Goal: Transaction & Acquisition: Purchase product/service

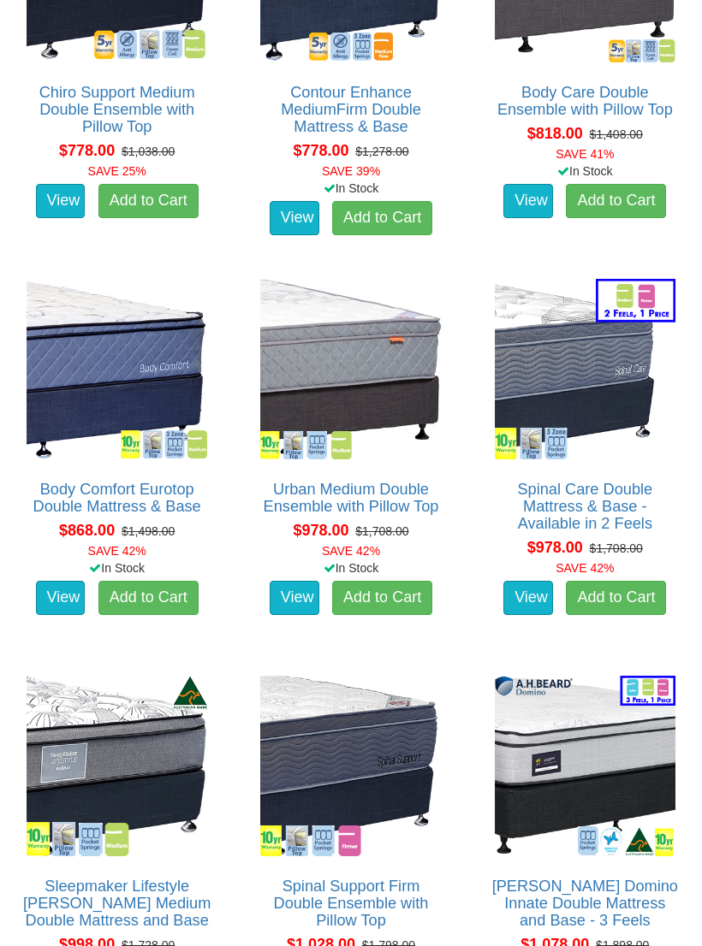
scroll to position [1548, 0]
click at [80, 367] on img at bounding box center [116, 369] width 189 height 189
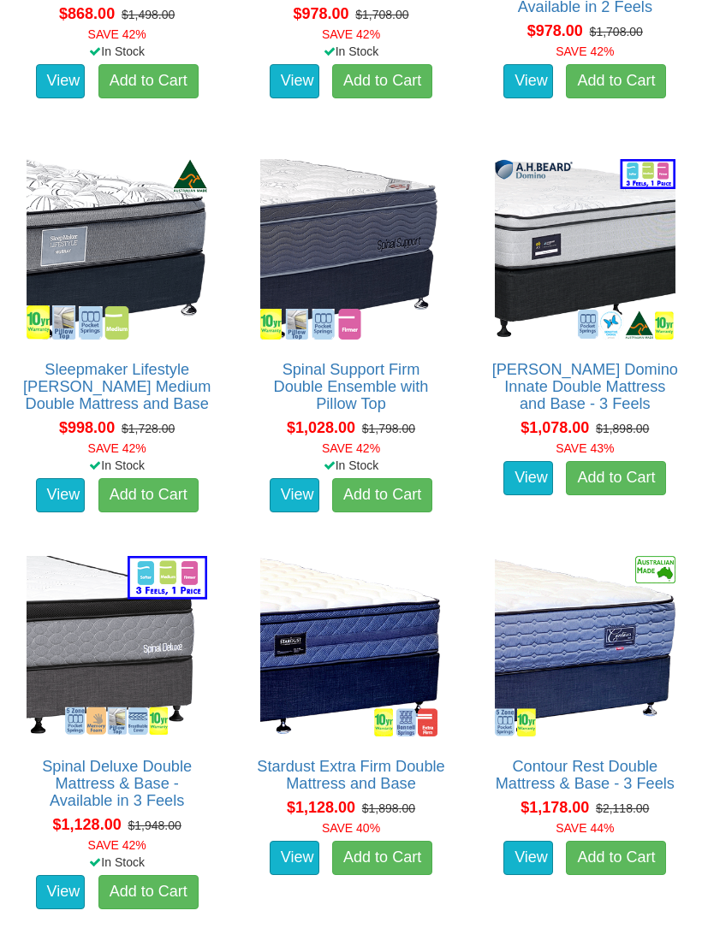
scroll to position [2065, 0]
click at [83, 630] on img at bounding box center [116, 646] width 189 height 189
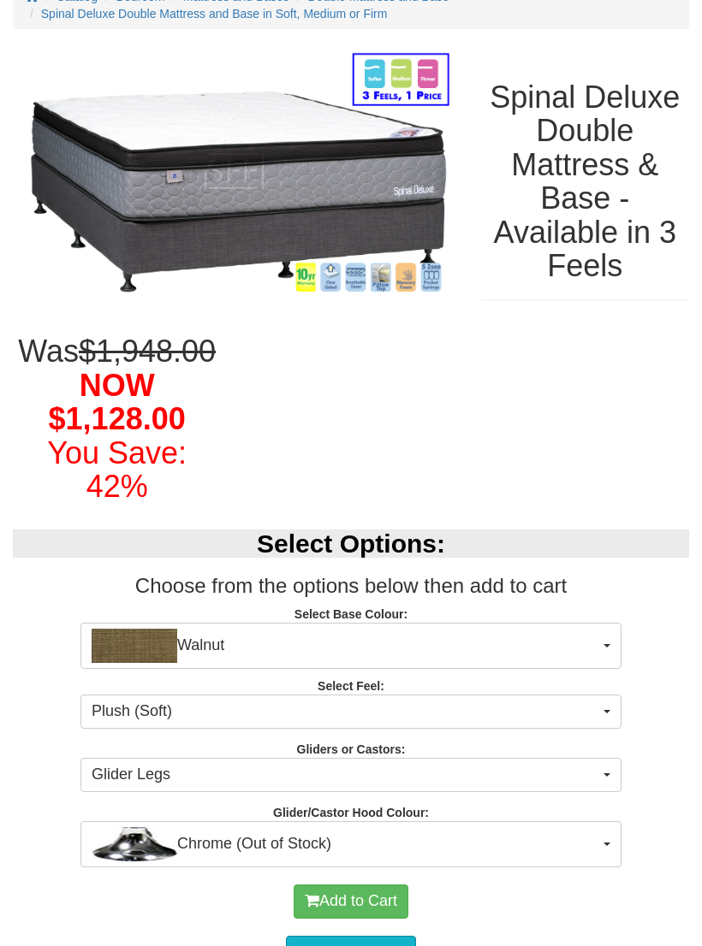
scroll to position [201, 0]
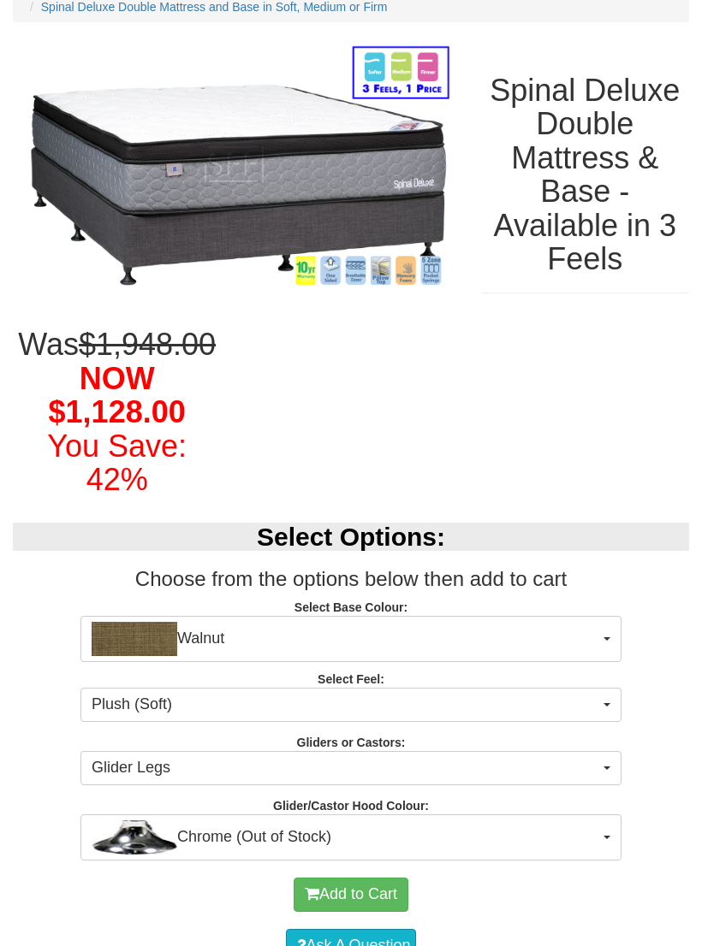
click at [578, 831] on span "Chrome (Out of Stock)" at bounding box center [345, 838] width 507 height 34
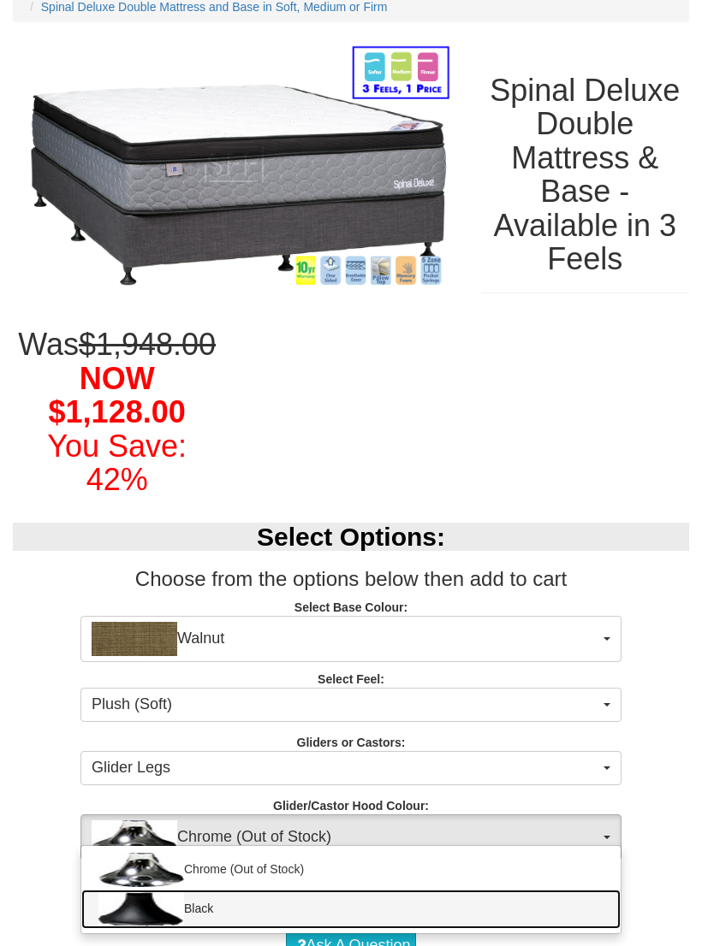
click at [133, 906] on img at bounding box center [141, 909] width 86 height 34
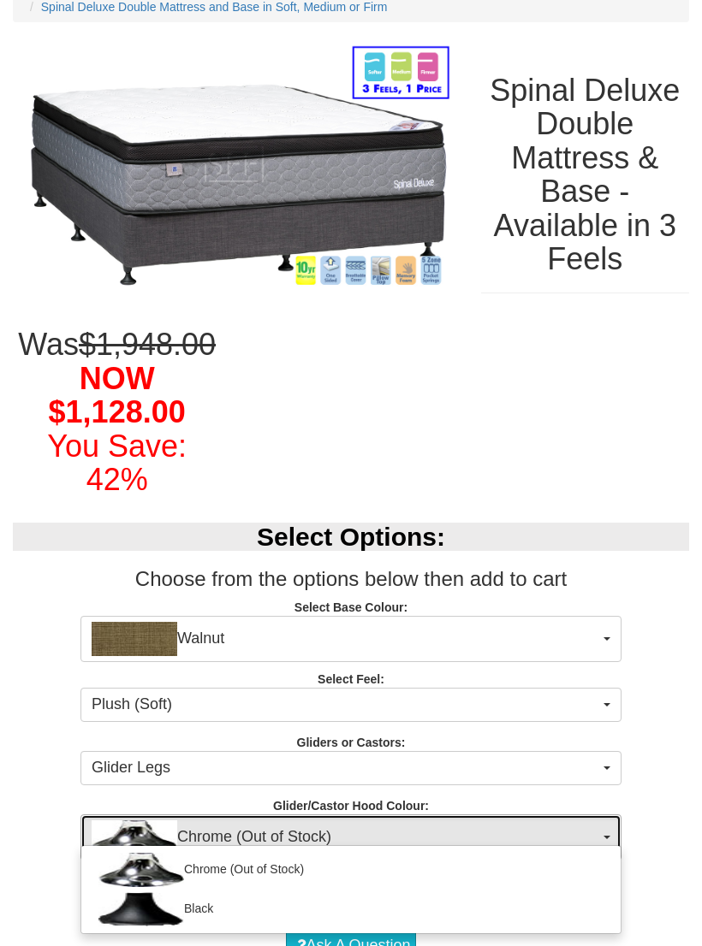
select select "1164"
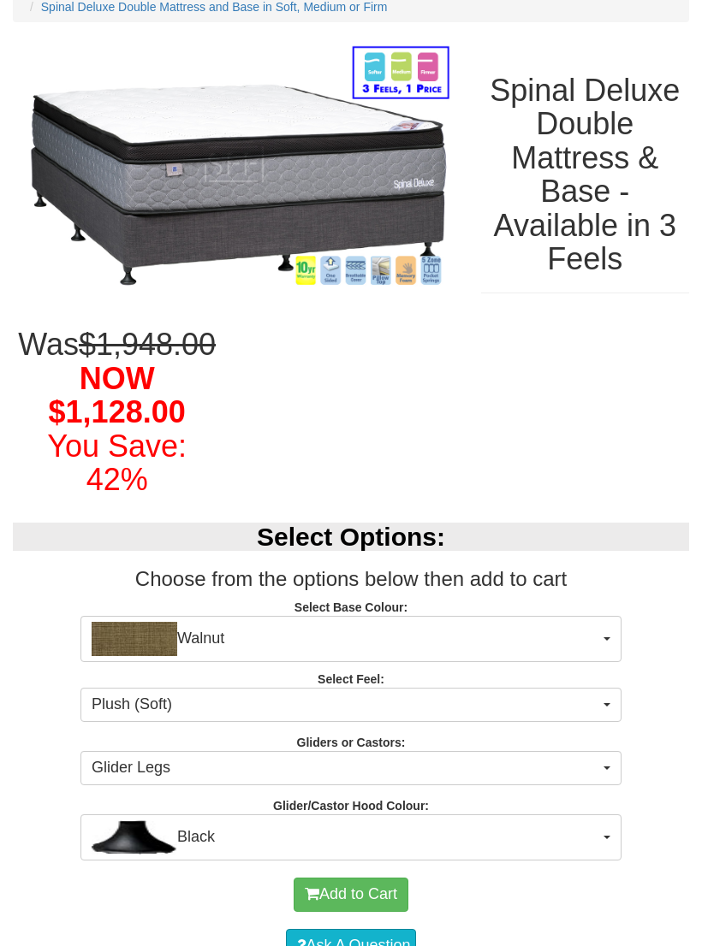
click at [602, 768] on button "Glider Legs" at bounding box center [350, 768] width 541 height 34
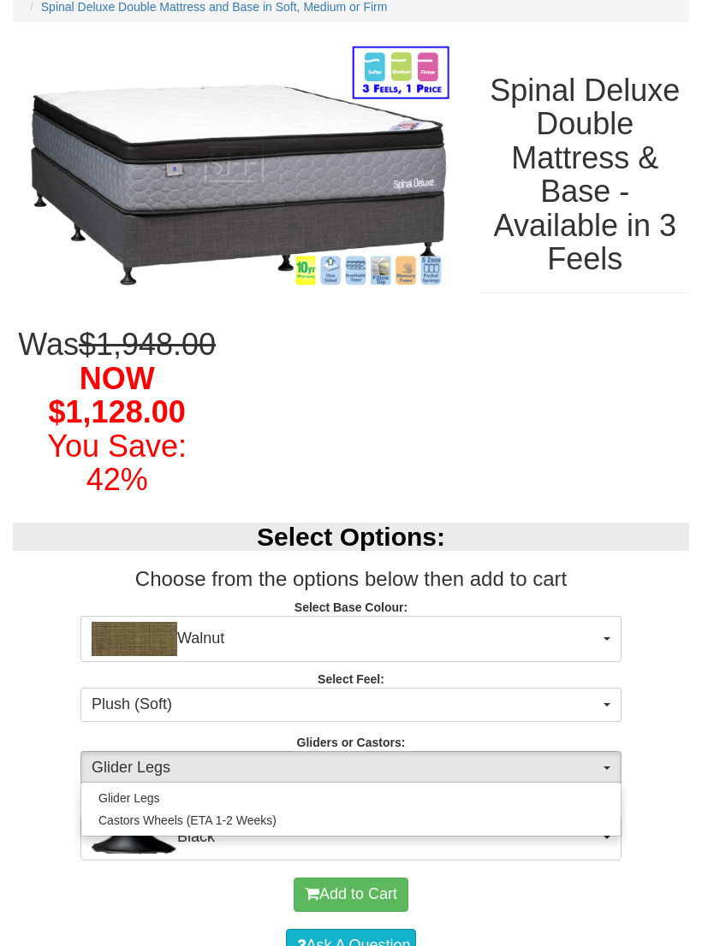
click at [673, 715] on div at bounding box center [351, 473] width 702 height 946
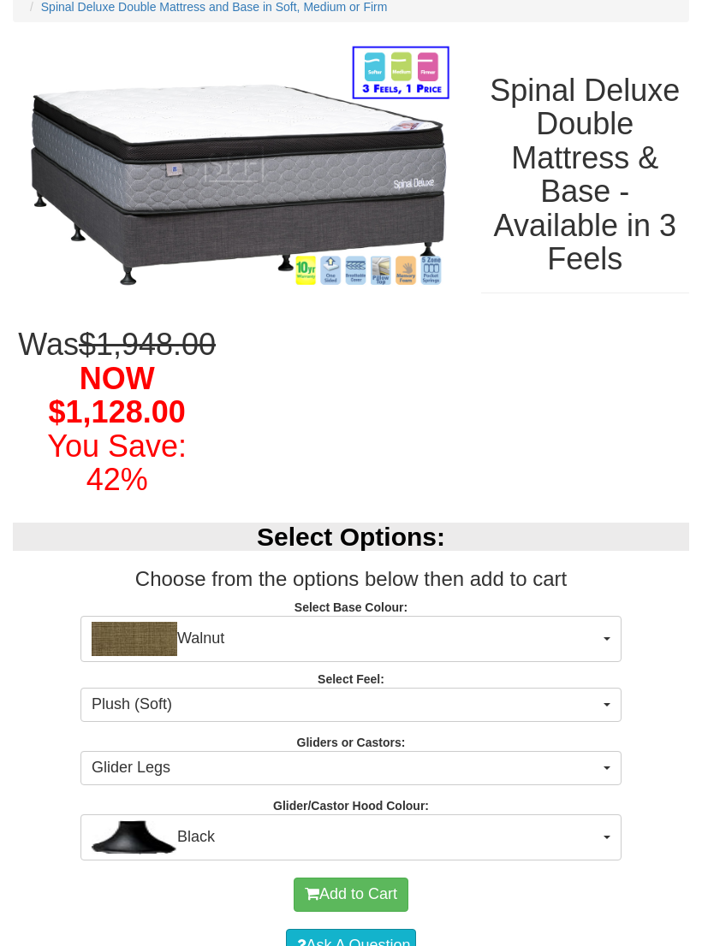
click at [598, 694] on span "Plush (Soft)" at bounding box center [345, 705] width 507 height 22
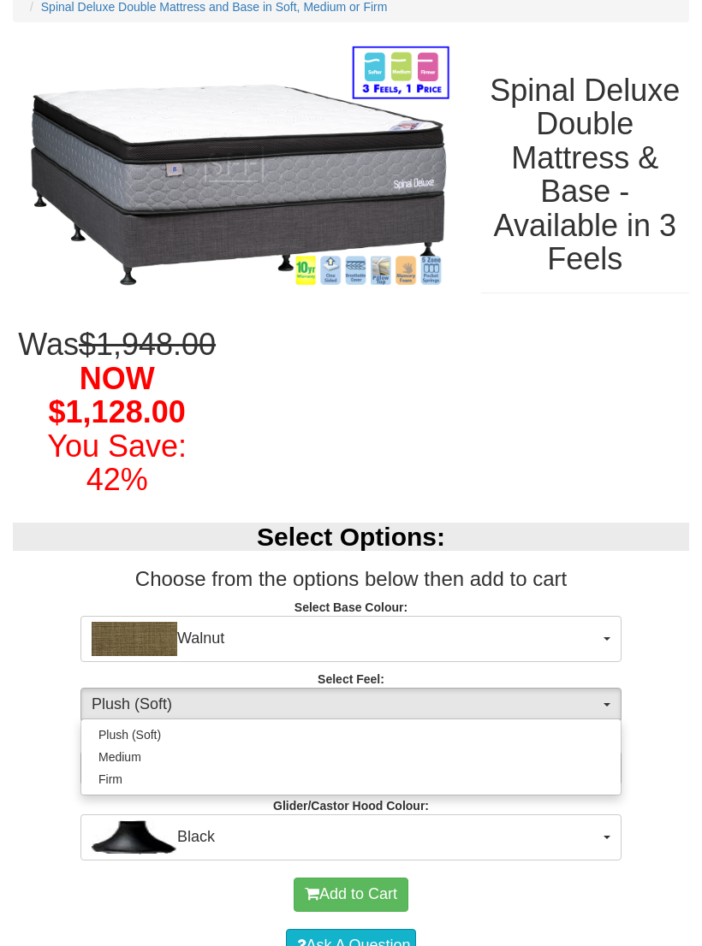
click at [669, 677] on div at bounding box center [351, 473] width 702 height 946
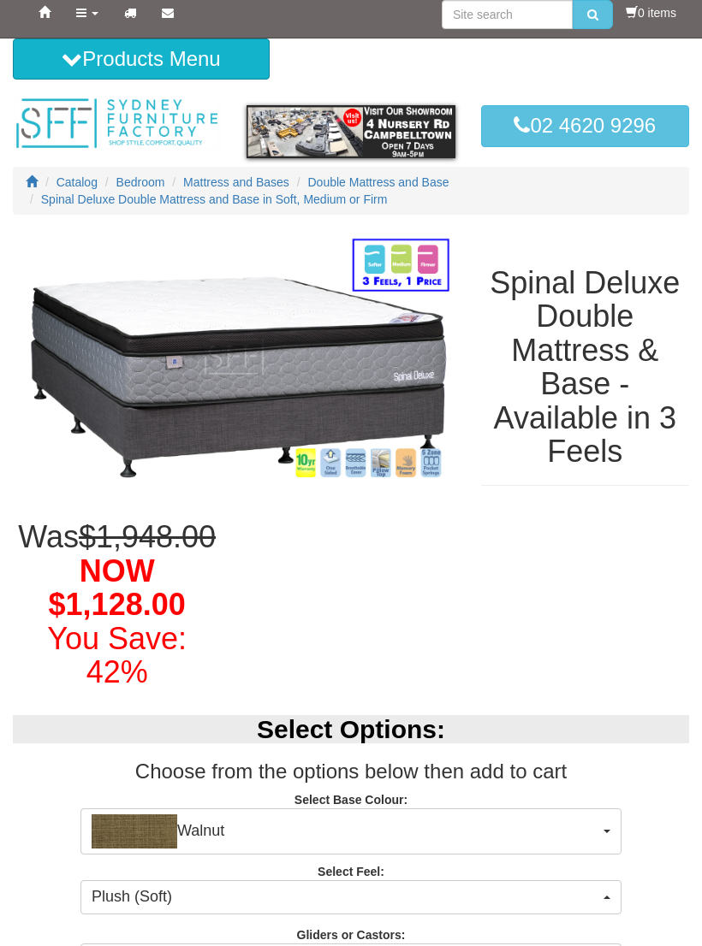
scroll to position [0, 0]
